Goal: Register for event/course

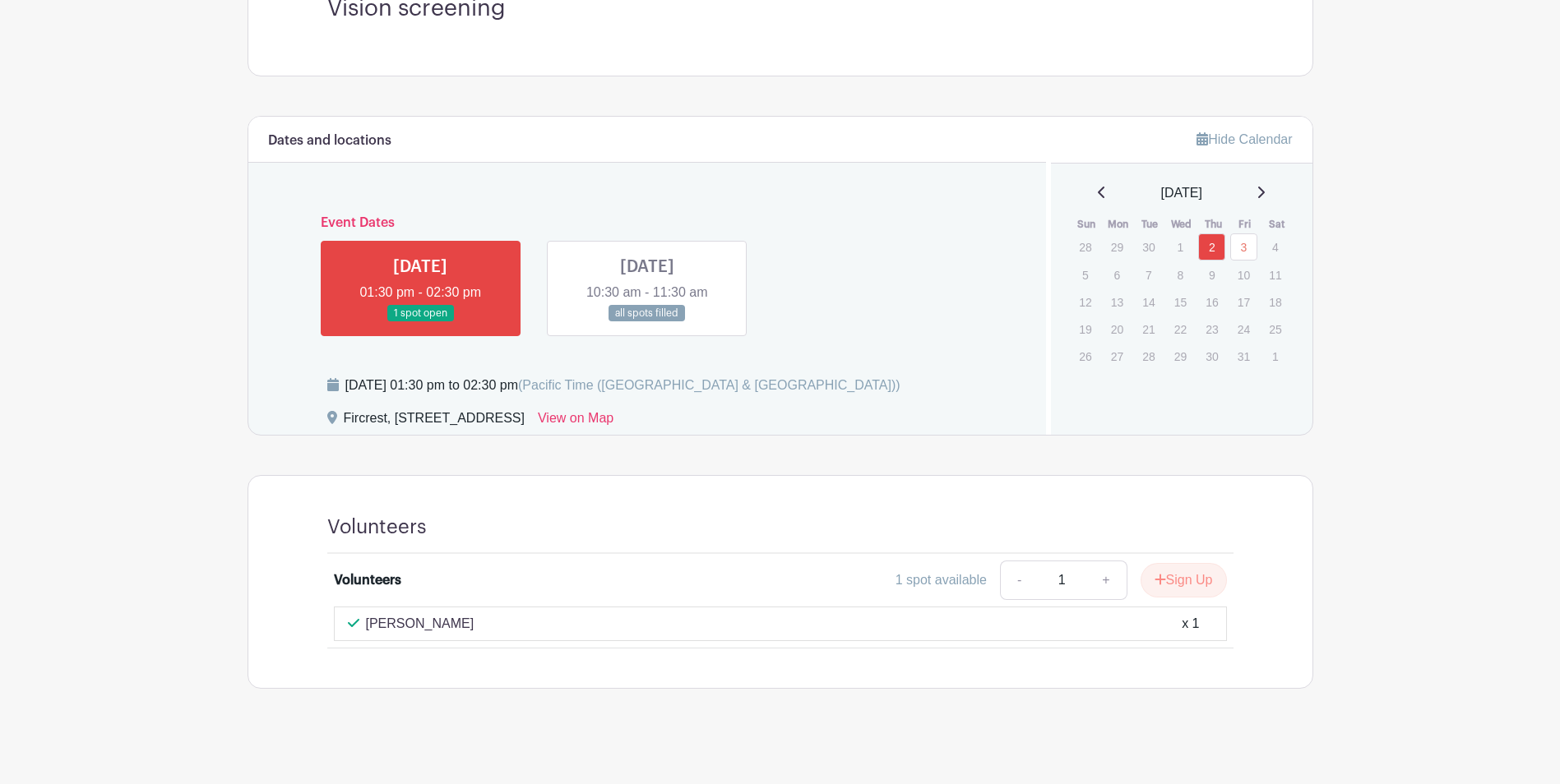
scroll to position [522, 0]
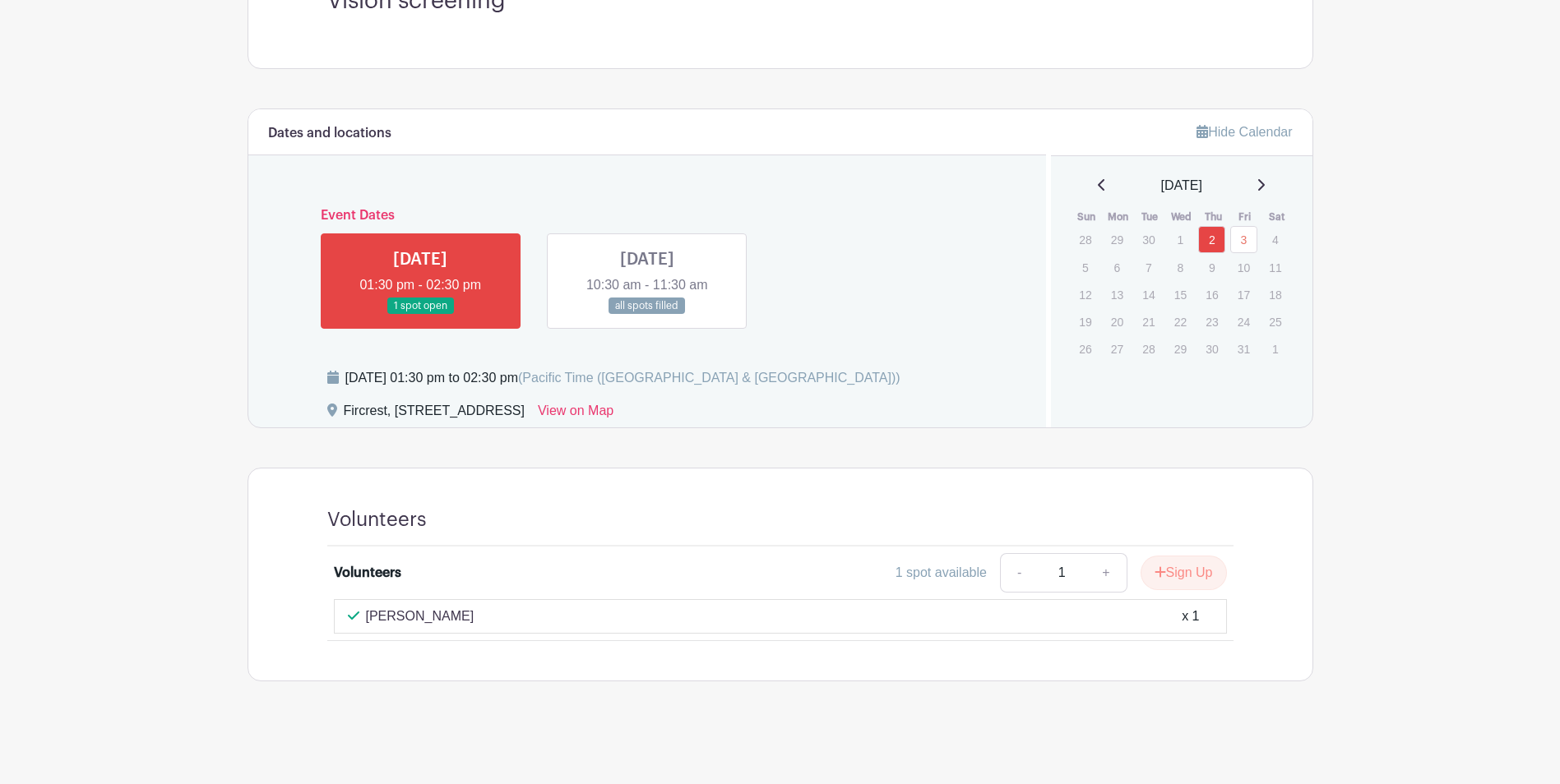
click at [647, 315] on link at bounding box center [647, 315] width 0 height 0
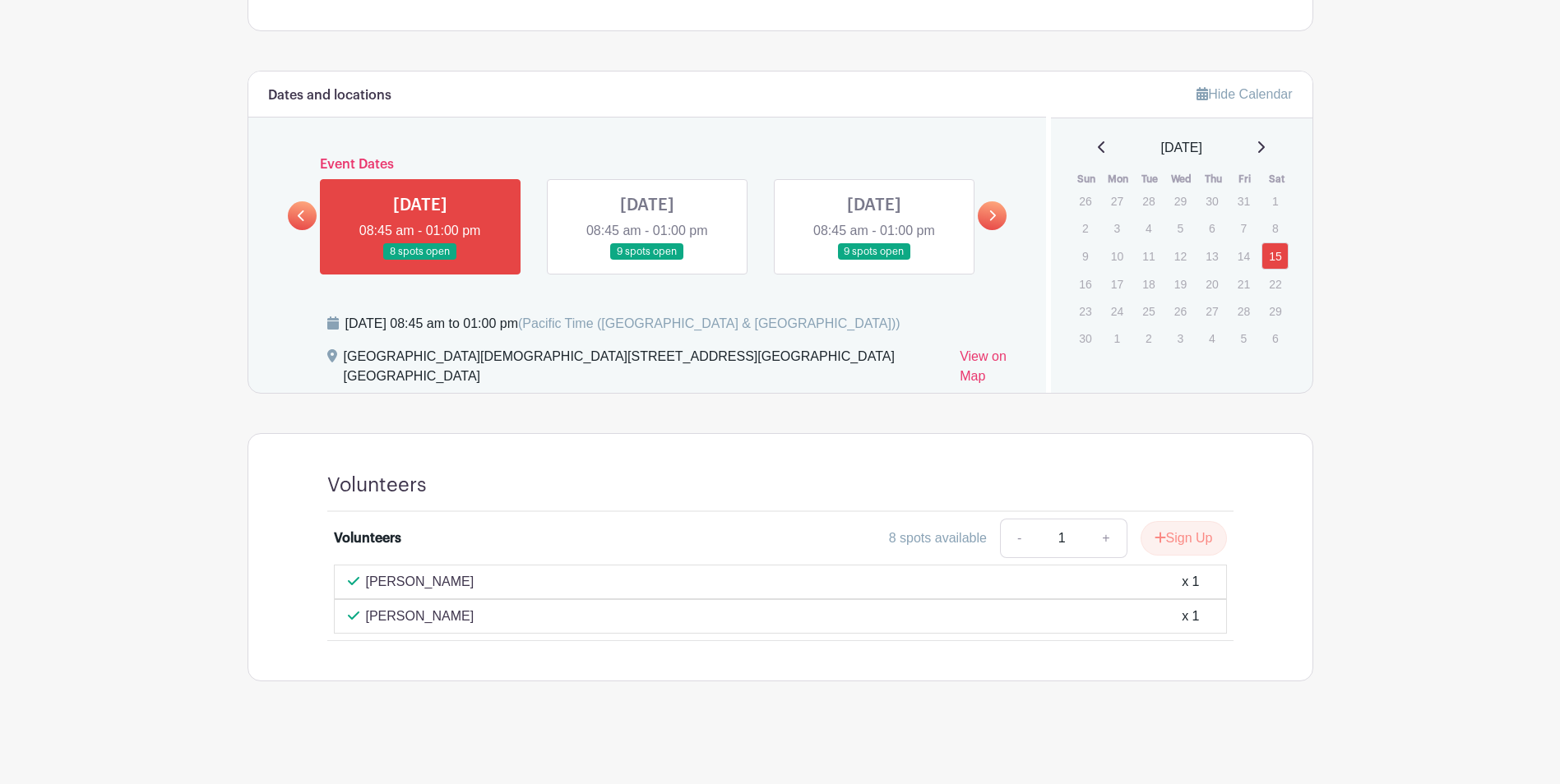
scroll to position [639, 0]
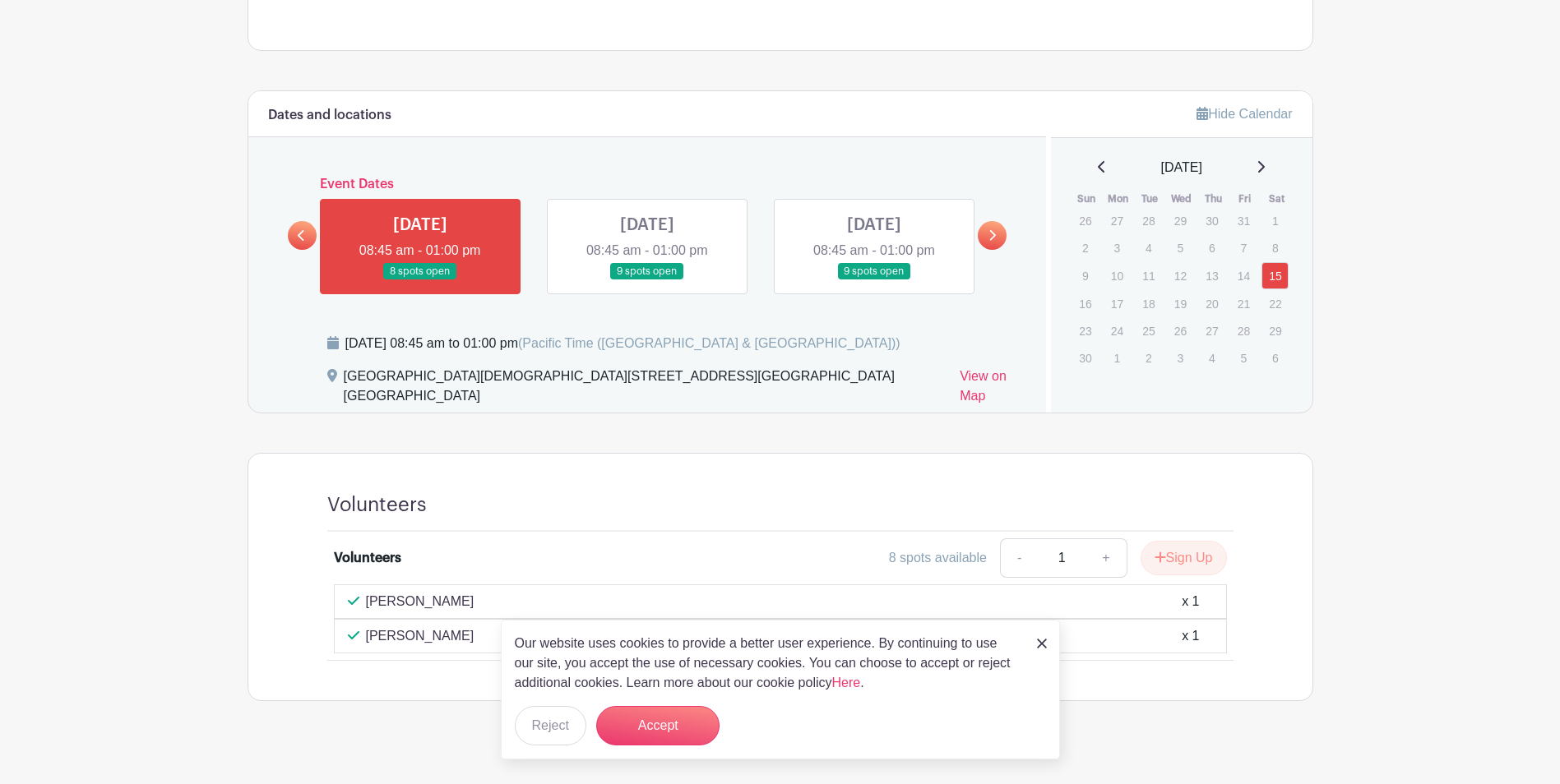
click at [647, 280] on link at bounding box center [647, 280] width 0 height 0
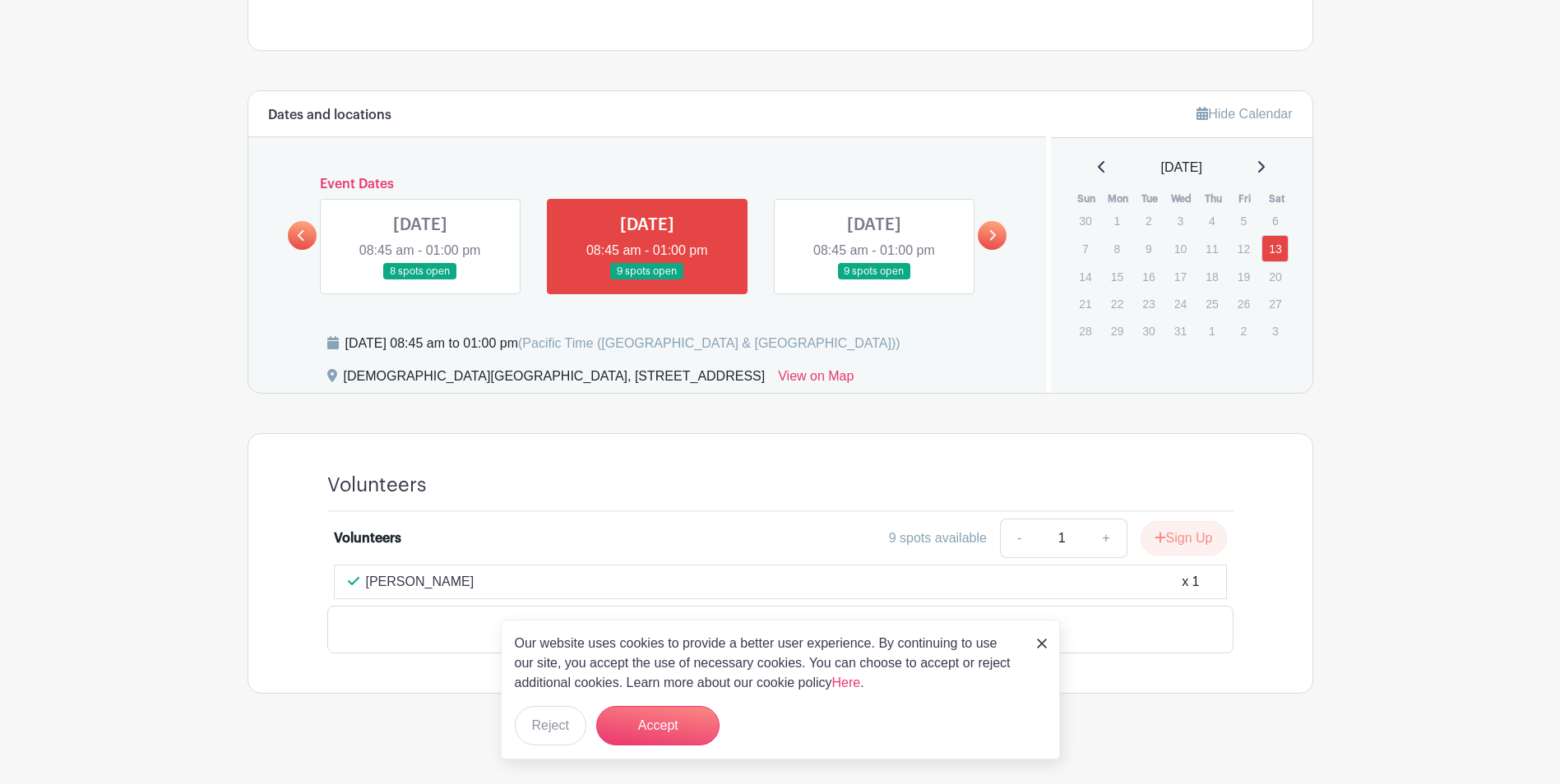
scroll to position [604, 0]
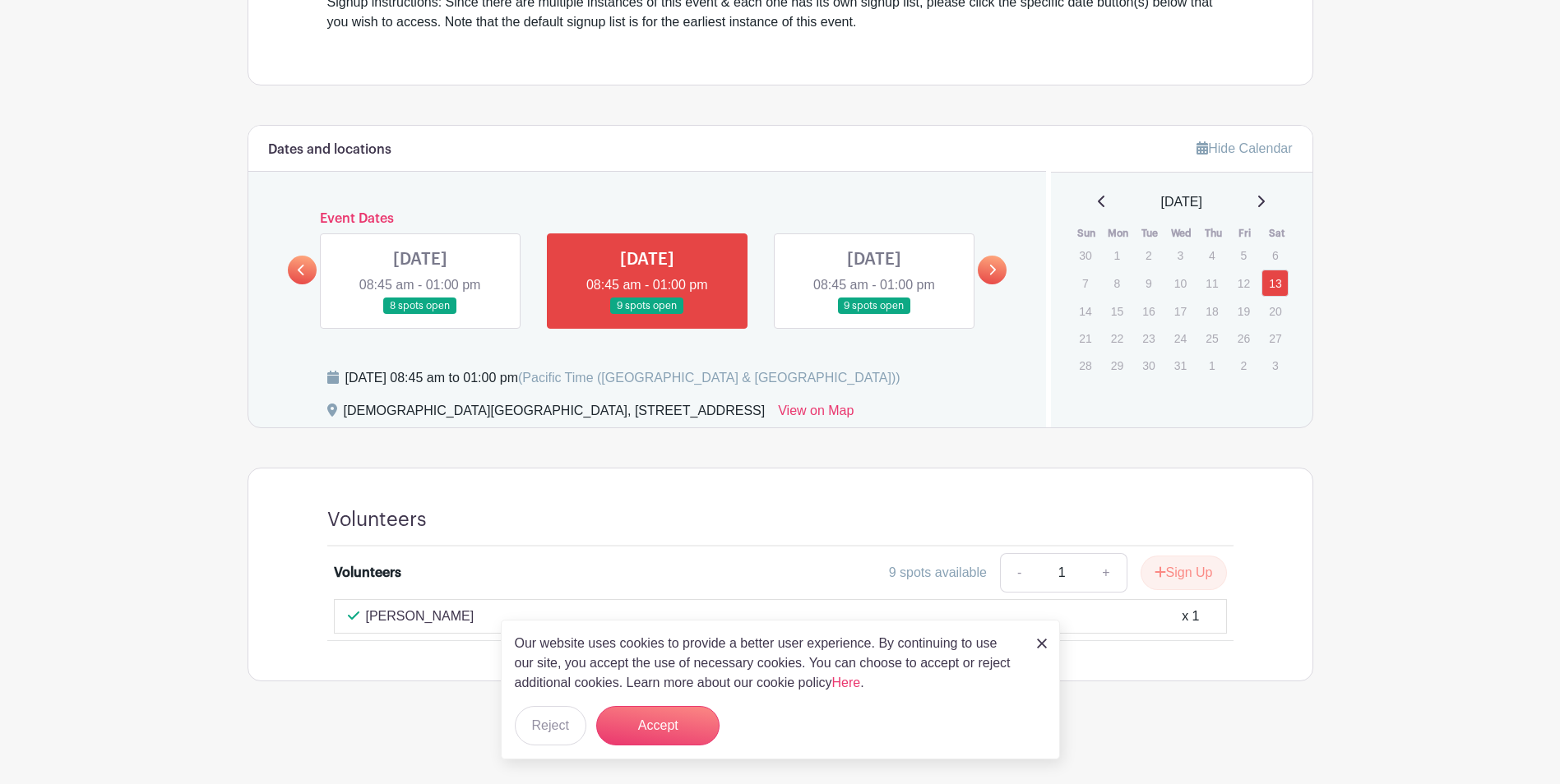
click at [874, 315] on link at bounding box center [874, 315] width 0 height 0
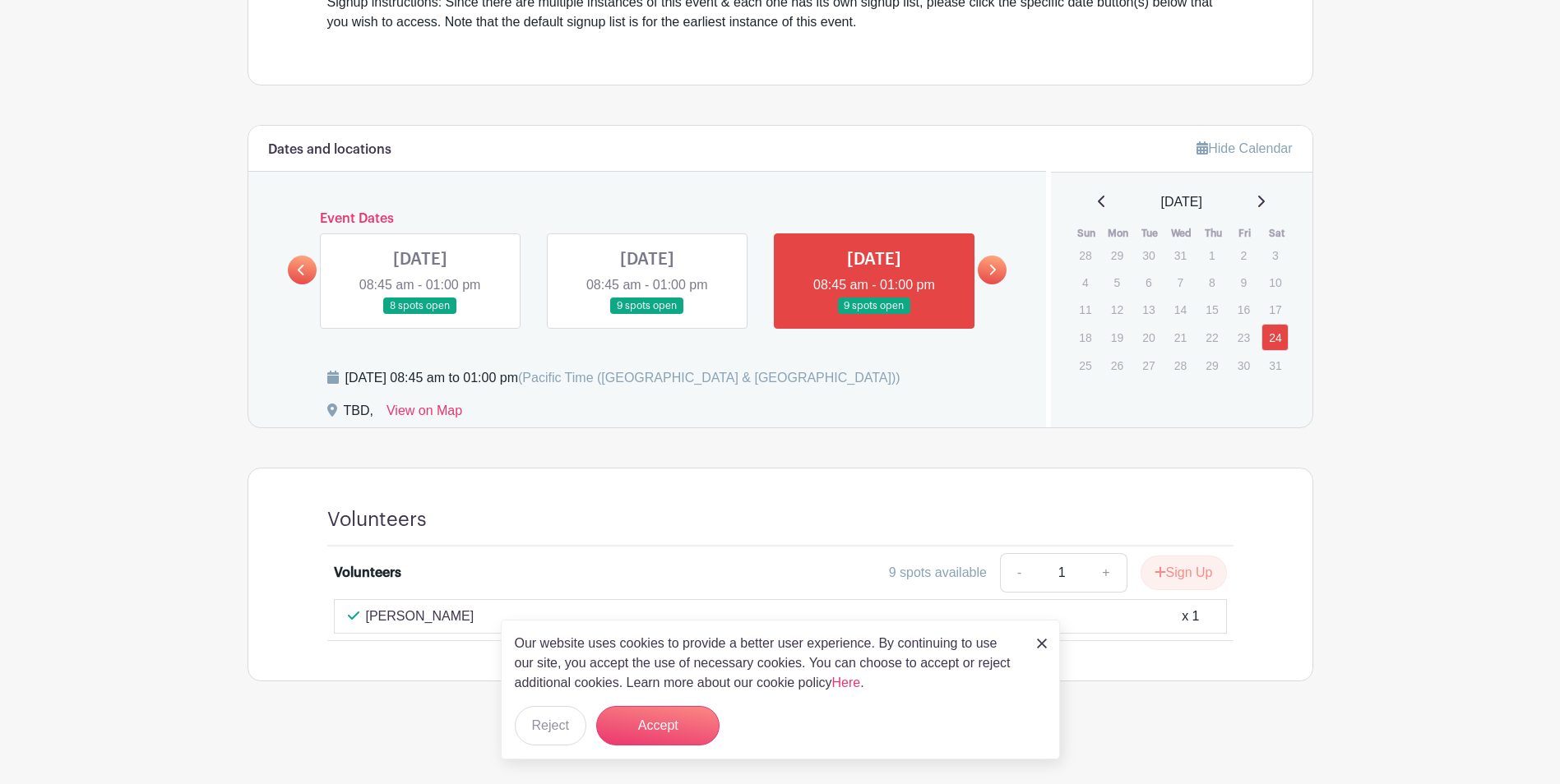
click at [420, 315] on link at bounding box center [420, 315] width 0 height 0
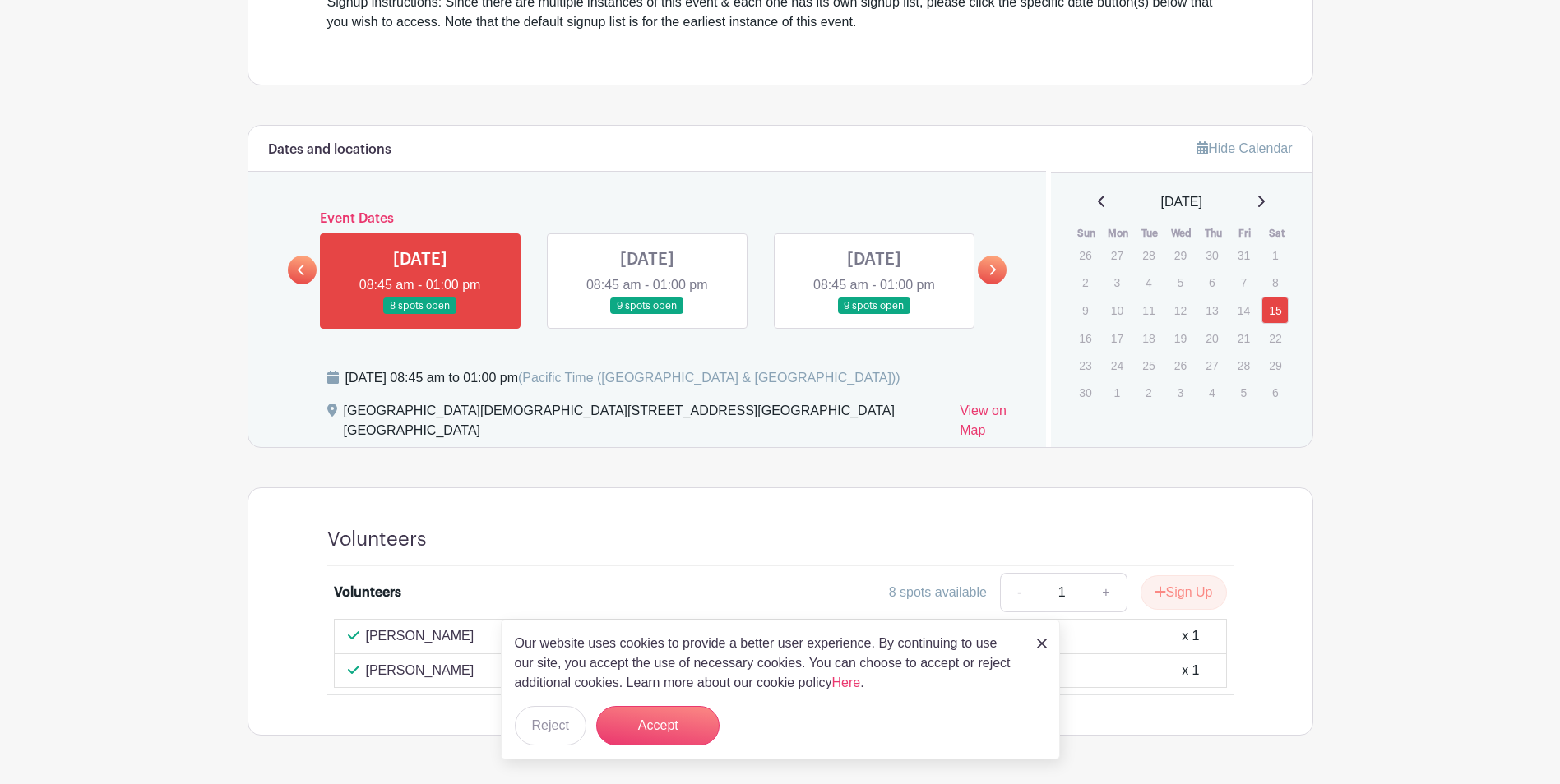
click at [647, 315] on link at bounding box center [647, 315] width 0 height 0
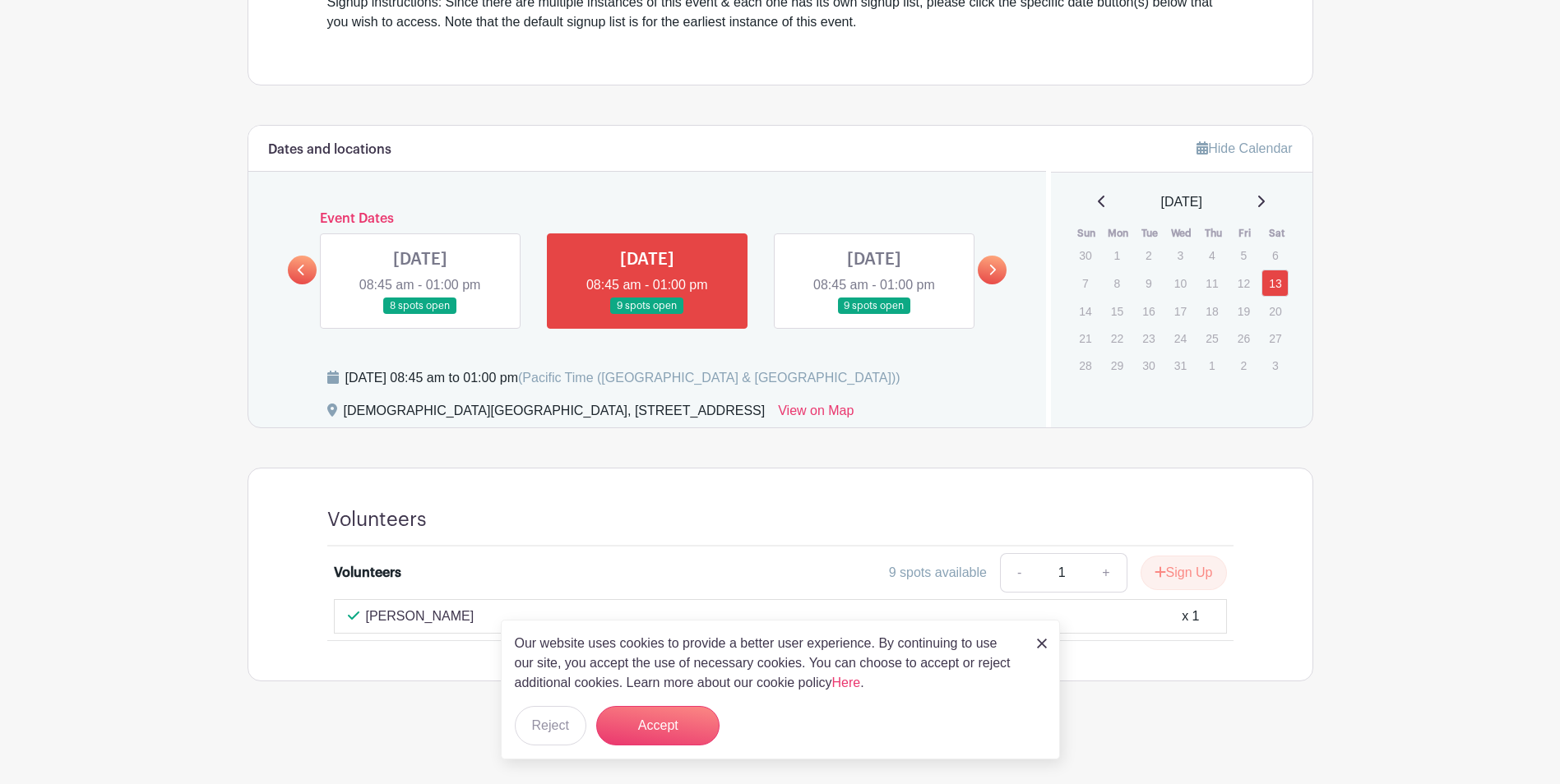
click at [874, 315] on link at bounding box center [874, 315] width 0 height 0
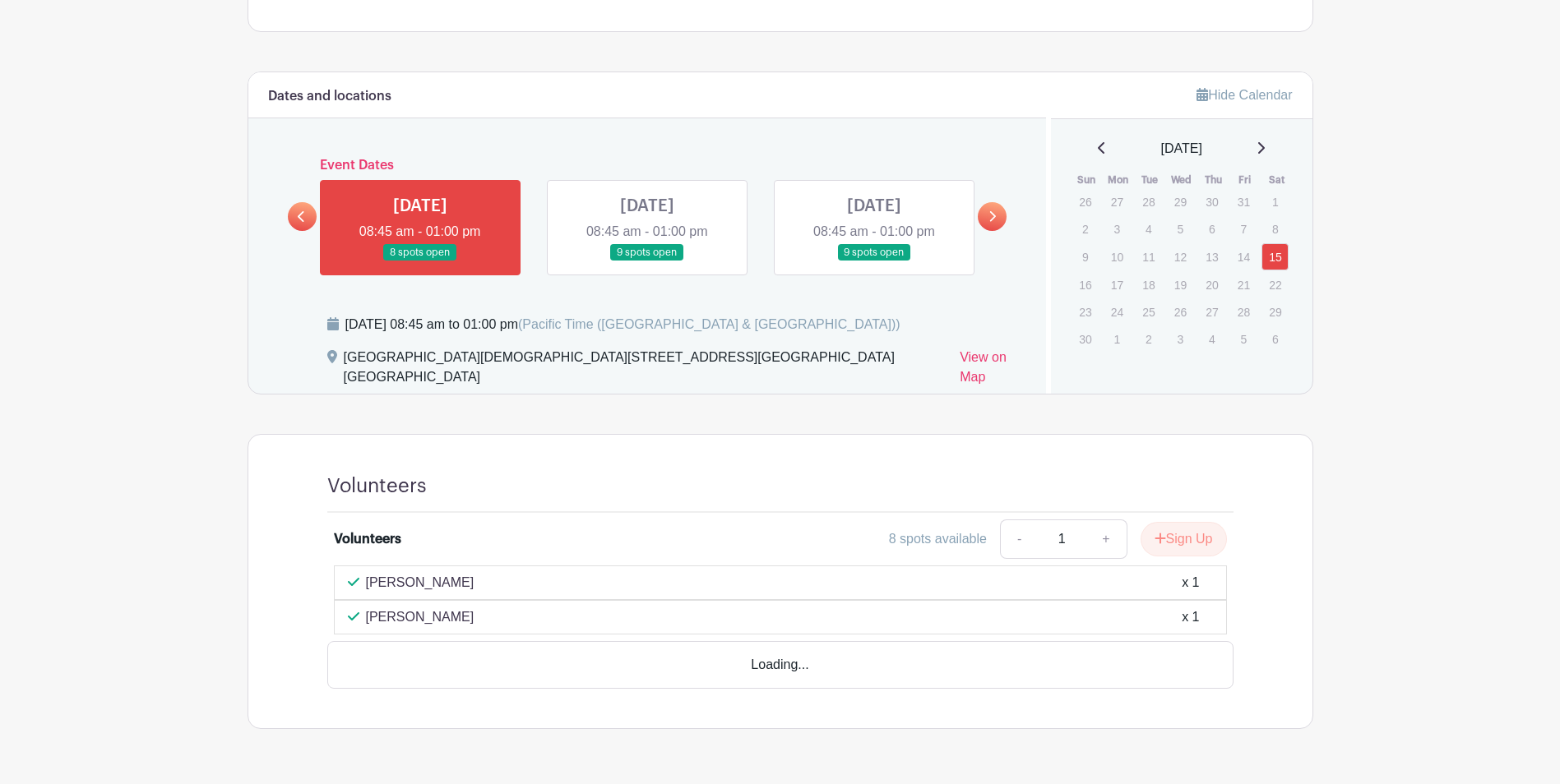
scroll to position [639, 0]
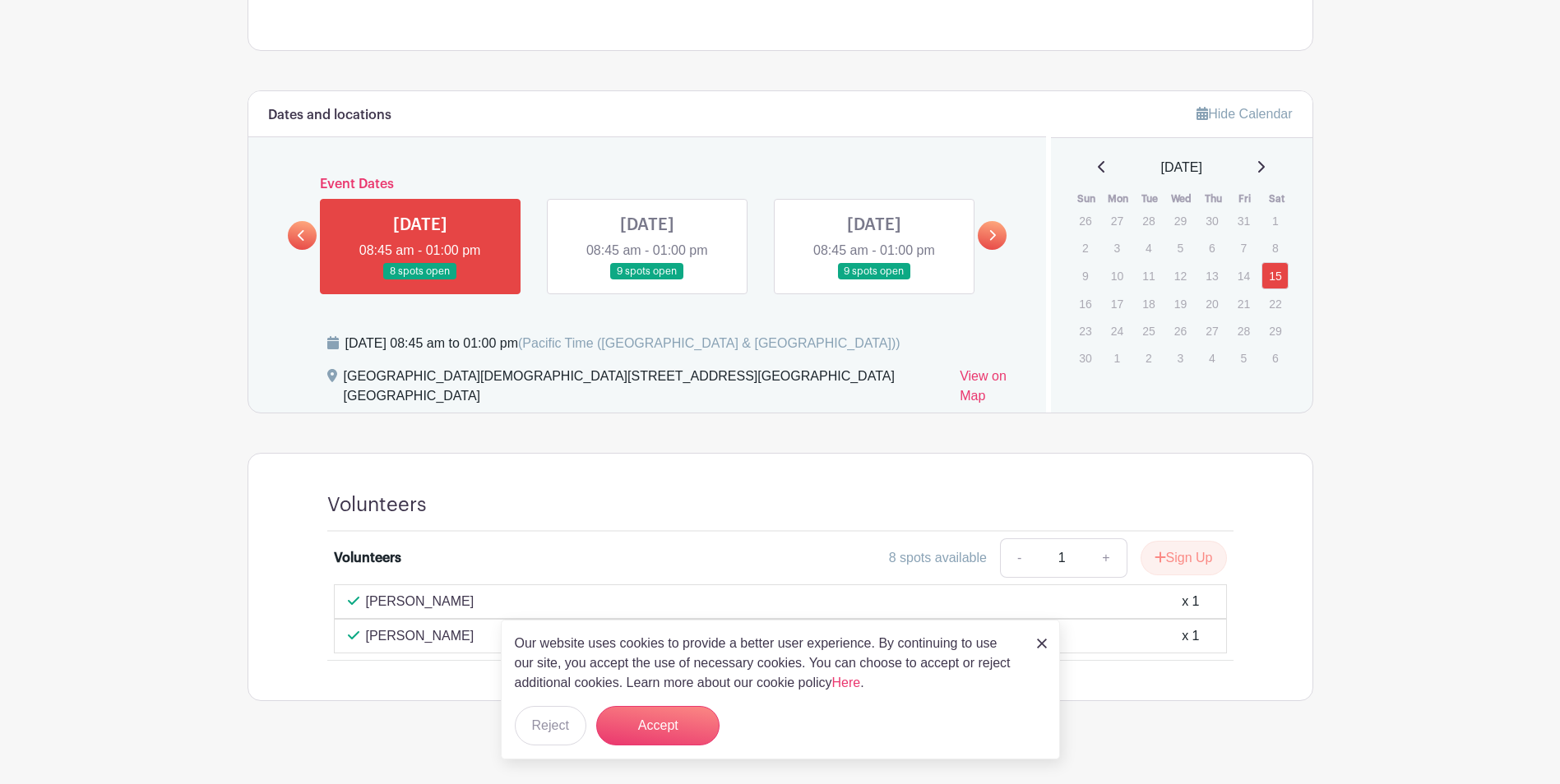
click at [993, 237] on icon at bounding box center [993, 235] width 7 height 10
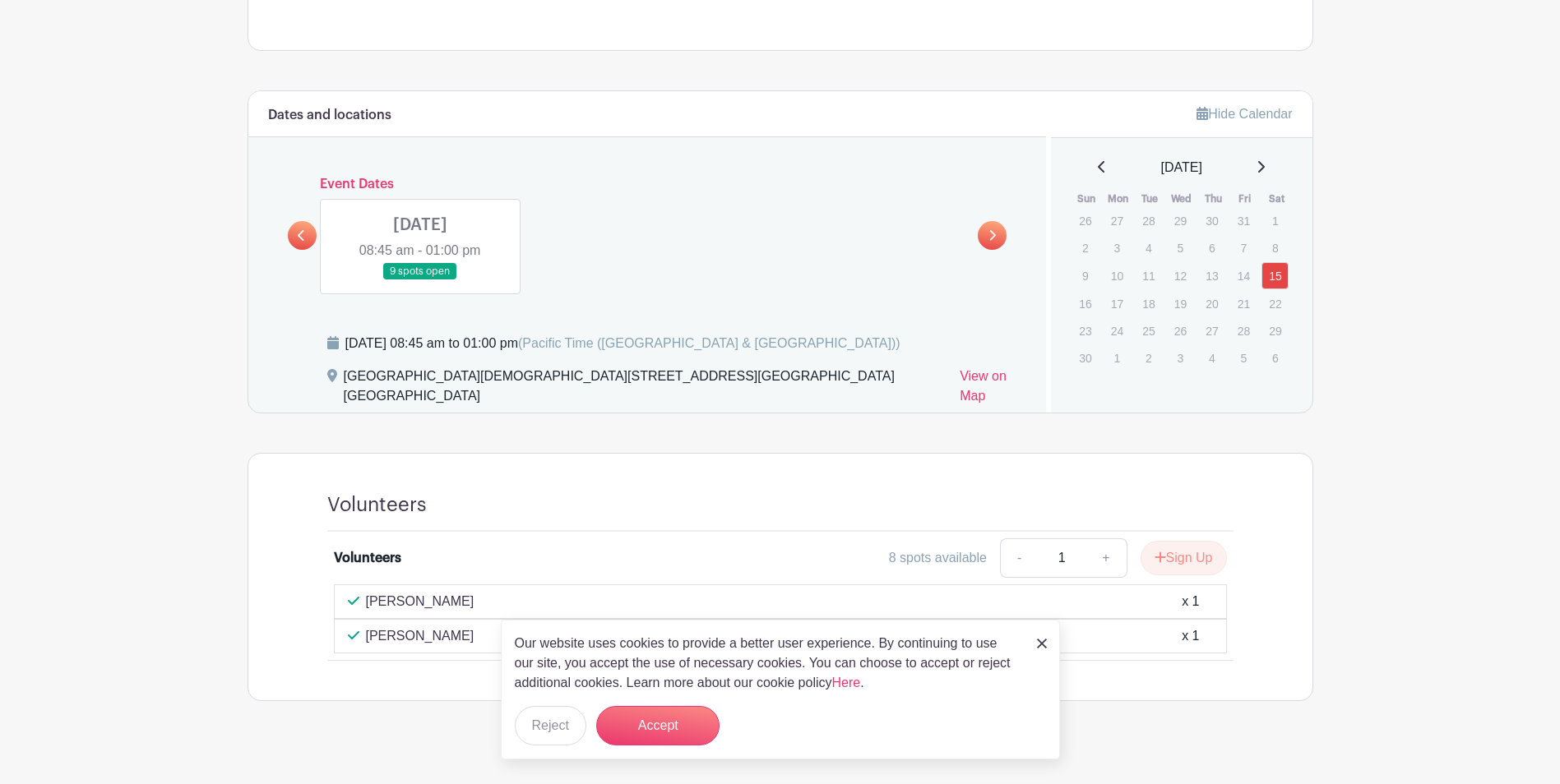
click at [420, 280] on link at bounding box center [420, 280] width 0 height 0
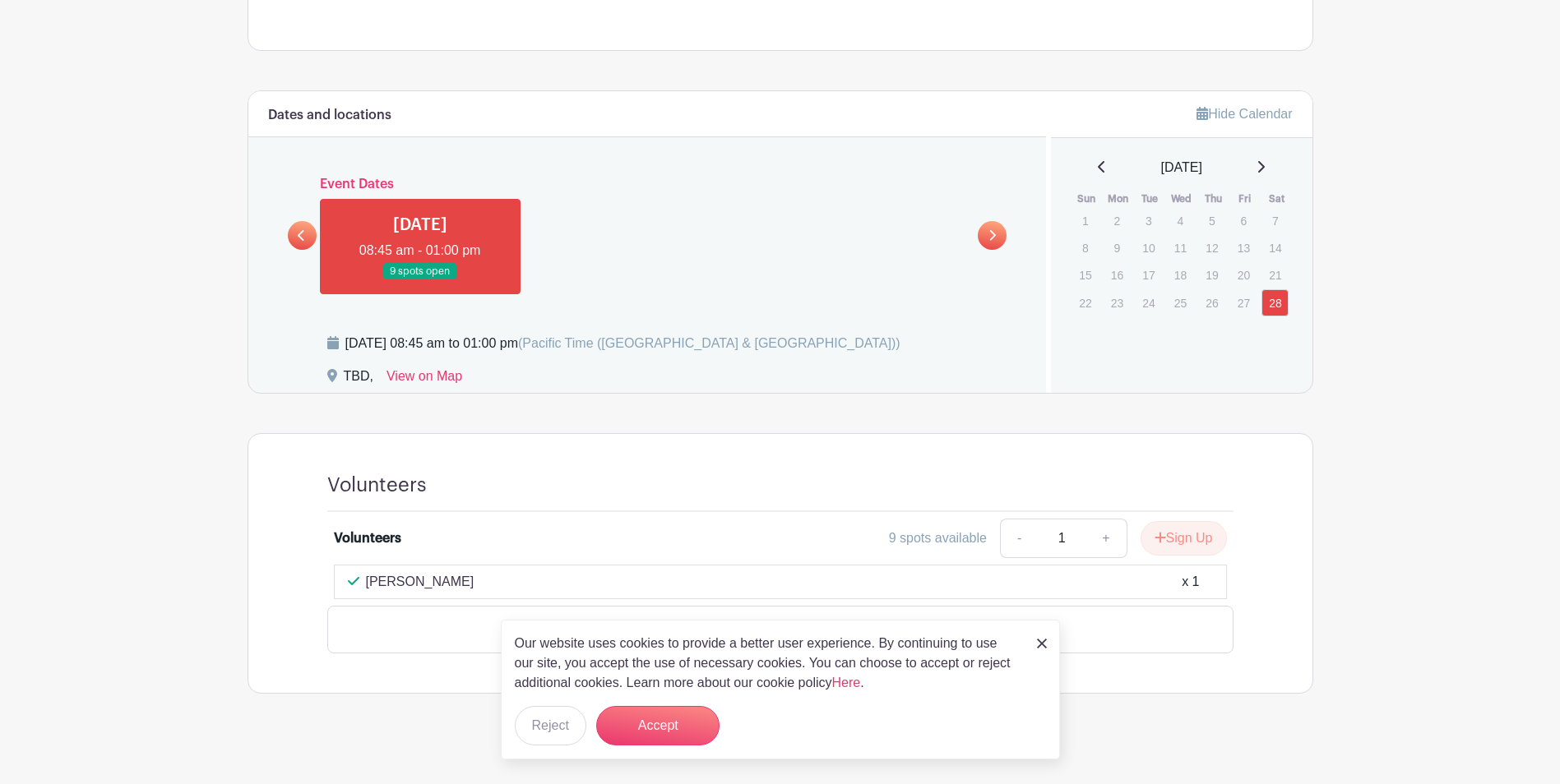
scroll to position [604, 0]
